Goal: Register for event/course

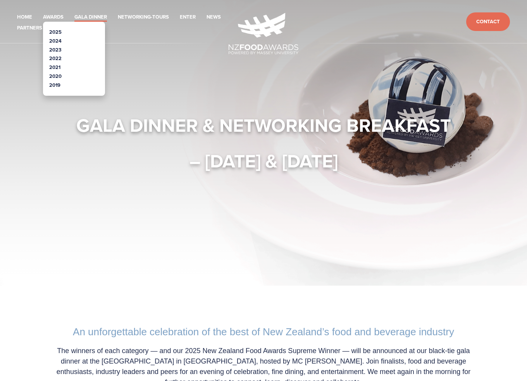
click at [53, 30] on link "2025" at bounding box center [55, 31] width 12 height 7
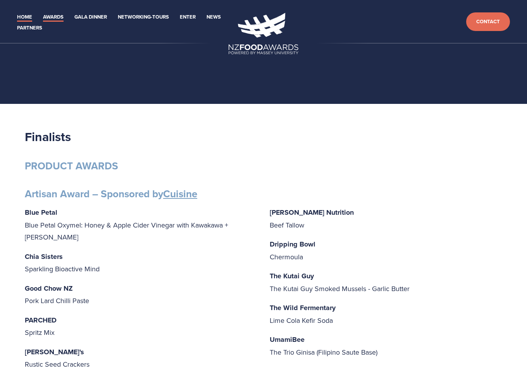
click at [21, 15] on link "Home" at bounding box center [24, 17] width 15 height 9
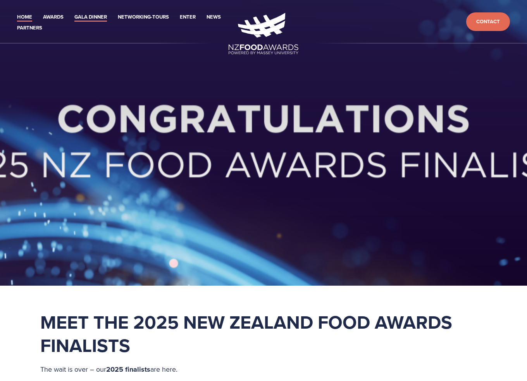
click at [93, 16] on link "Gala Dinner" at bounding box center [90, 17] width 33 height 9
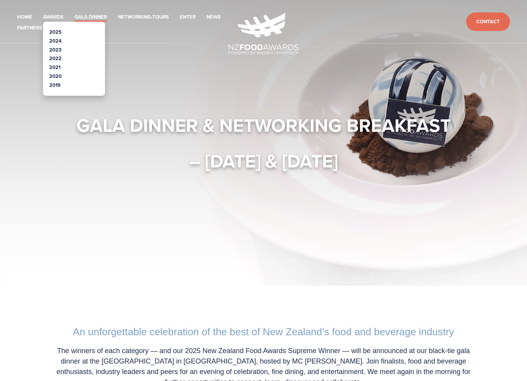
click at [53, 31] on link "2025" at bounding box center [55, 31] width 12 height 7
